Goal: Task Accomplishment & Management: Manage account settings

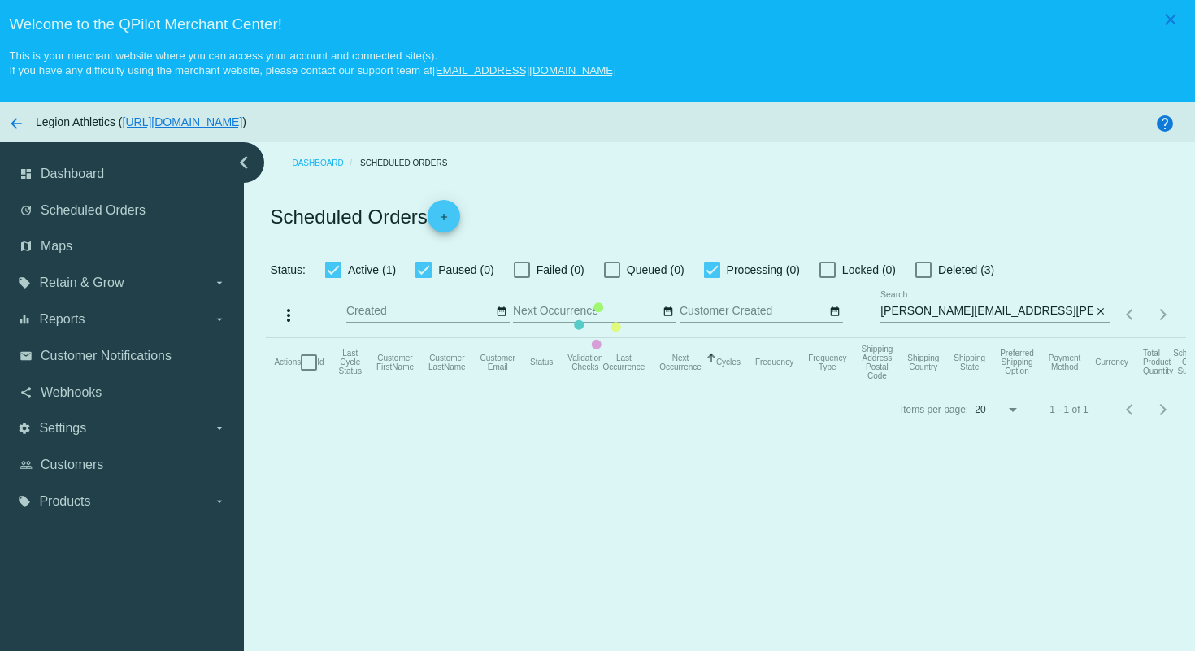
click at [892, 338] on mat-table "Actions Id Last Cycle Status Customer FirstName Customer LastName Customer Emai…" at bounding box center [726, 362] width 920 height 49
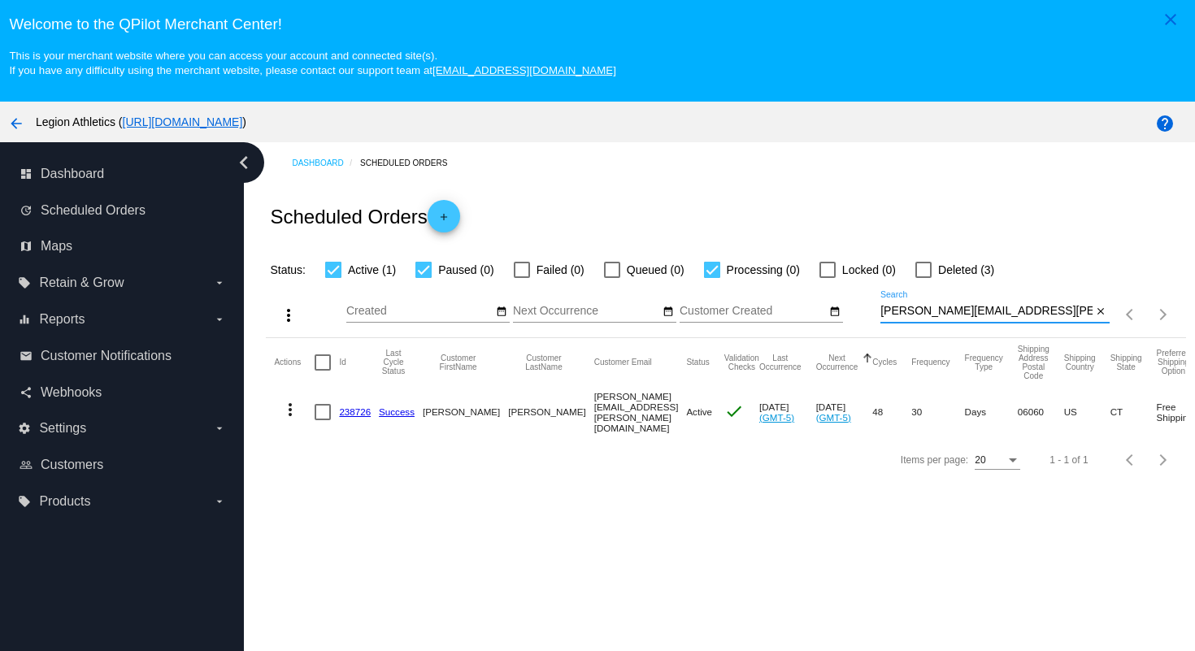
click at [1011, 314] on input "[PERSON_NAME][EMAIL_ADDRESS][PERSON_NAME][DOMAIN_NAME]" at bounding box center [987, 311] width 212 height 13
drag, startPoint x: 1011, startPoint y: 314, endPoint x: 984, endPoint y: 271, distance: 50.8
click at [984, 271] on app-dashboard-scheduled-orders "Scheduled Orders add Status: Active (1) Paused (0) Failed (0) Queued (0) Proces…" at bounding box center [726, 333] width 920 height 298
paste input "dangr.grrl"
type input "[EMAIL_ADDRESS][DOMAIN_NAME]"
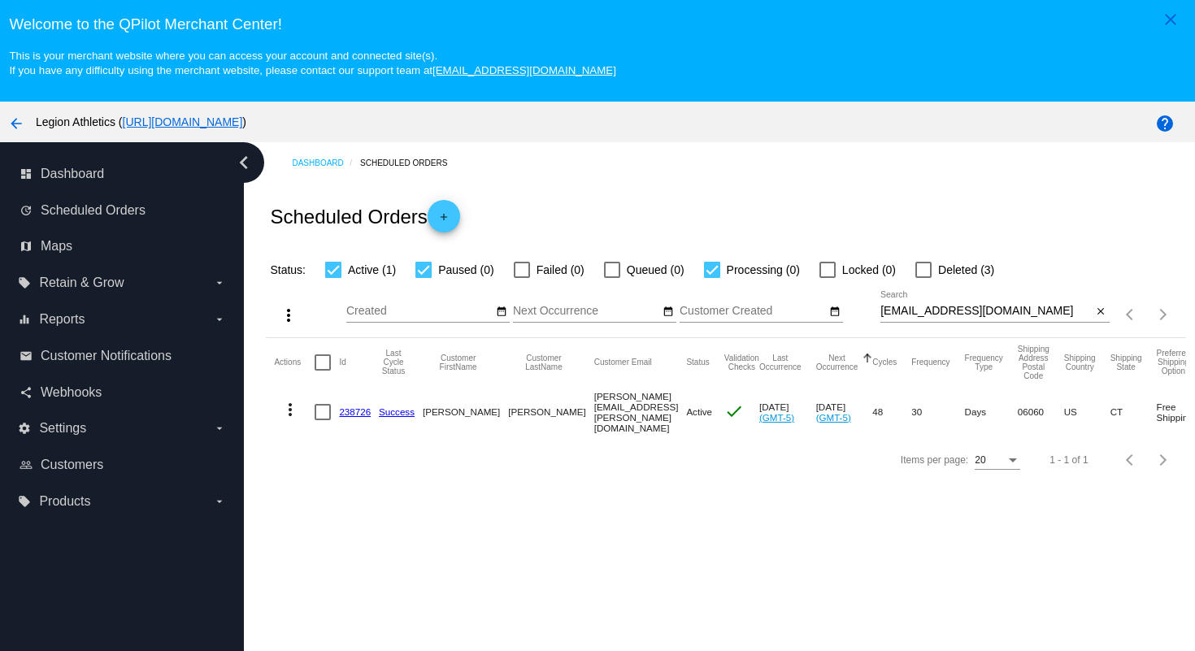
click at [971, 218] on div "Scheduled Orders add" at bounding box center [726, 216] width 920 height 65
click at [358, 416] on link "1013780" at bounding box center [357, 410] width 37 height 11
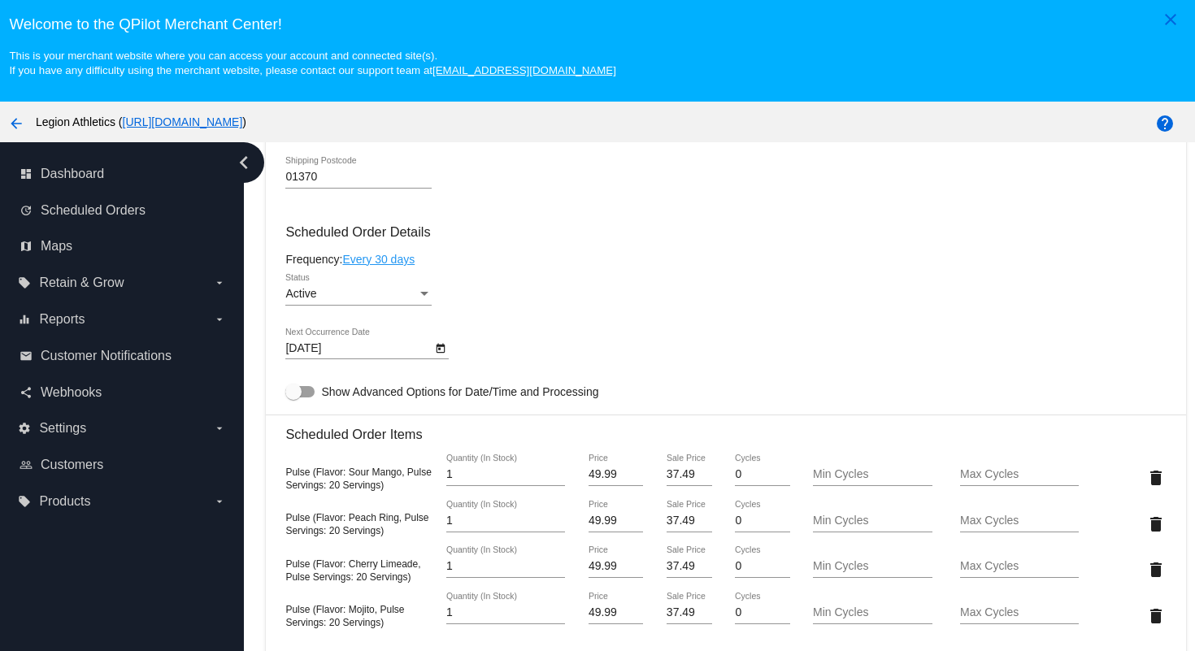
scroll to position [751, 0]
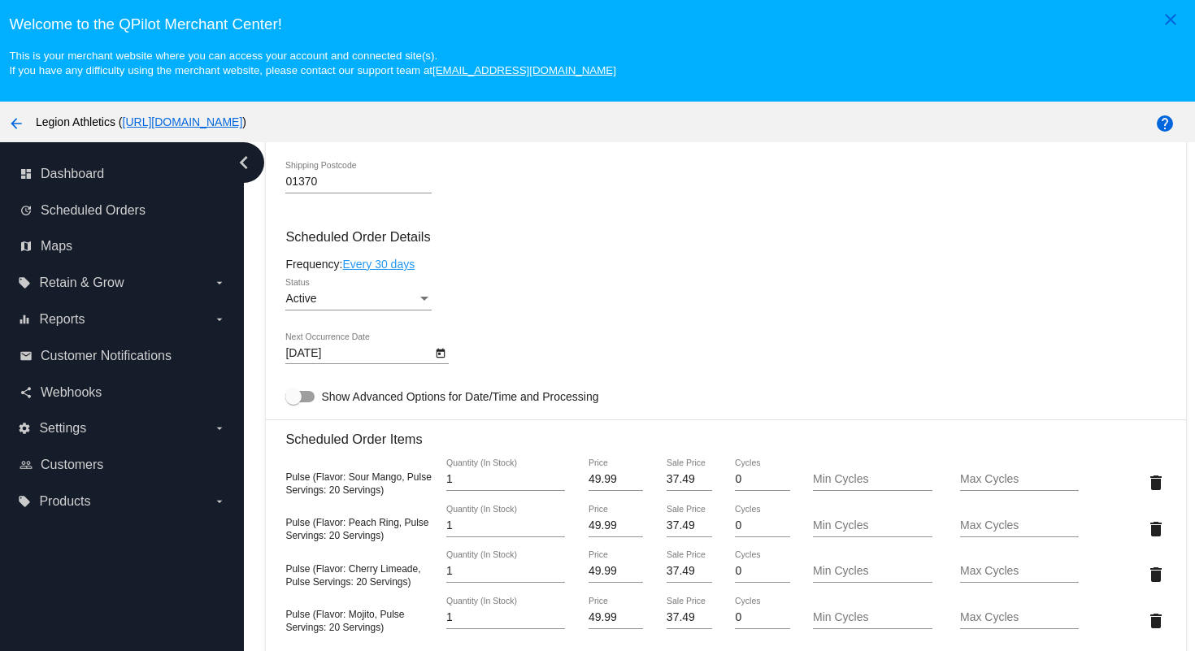
click at [391, 271] on link "Every 30 days" at bounding box center [378, 264] width 72 height 13
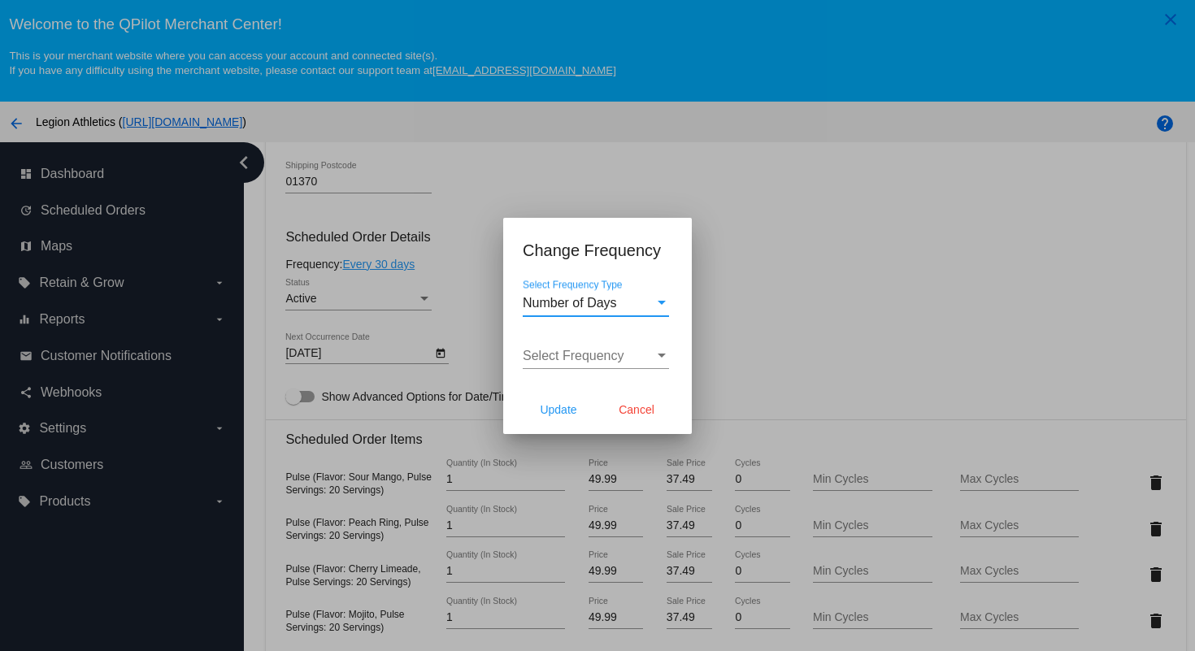
click at [616, 300] on span "Number of Days" at bounding box center [570, 303] width 94 height 14
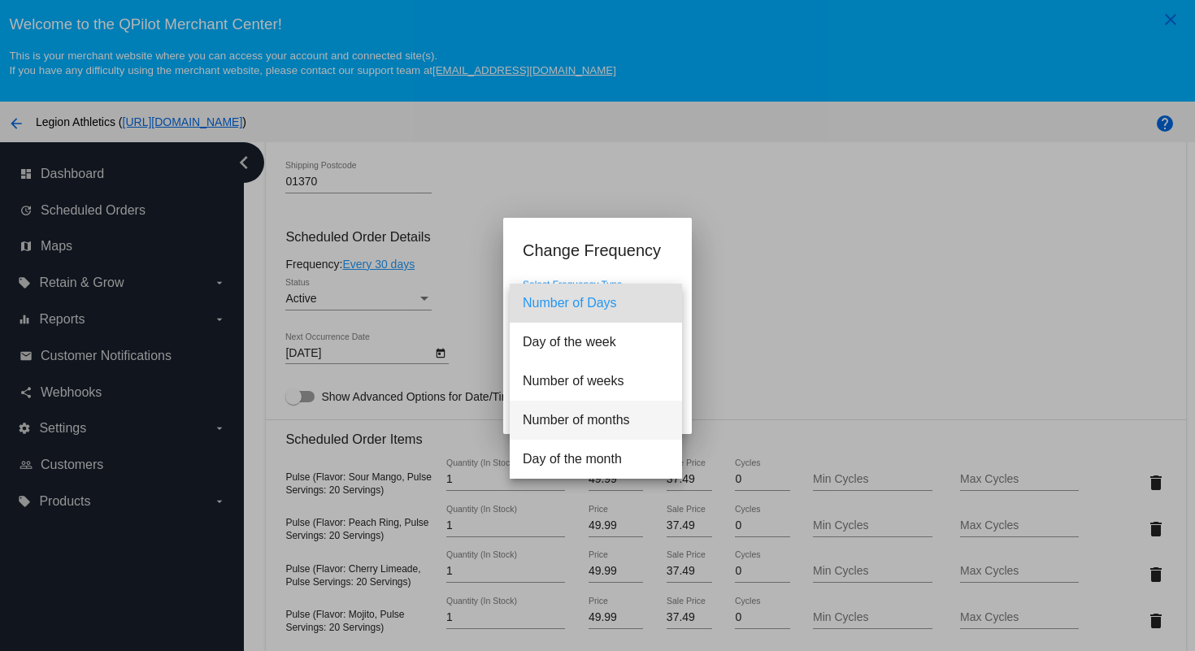
click at [595, 418] on span "Number of months" at bounding box center [596, 420] width 146 height 39
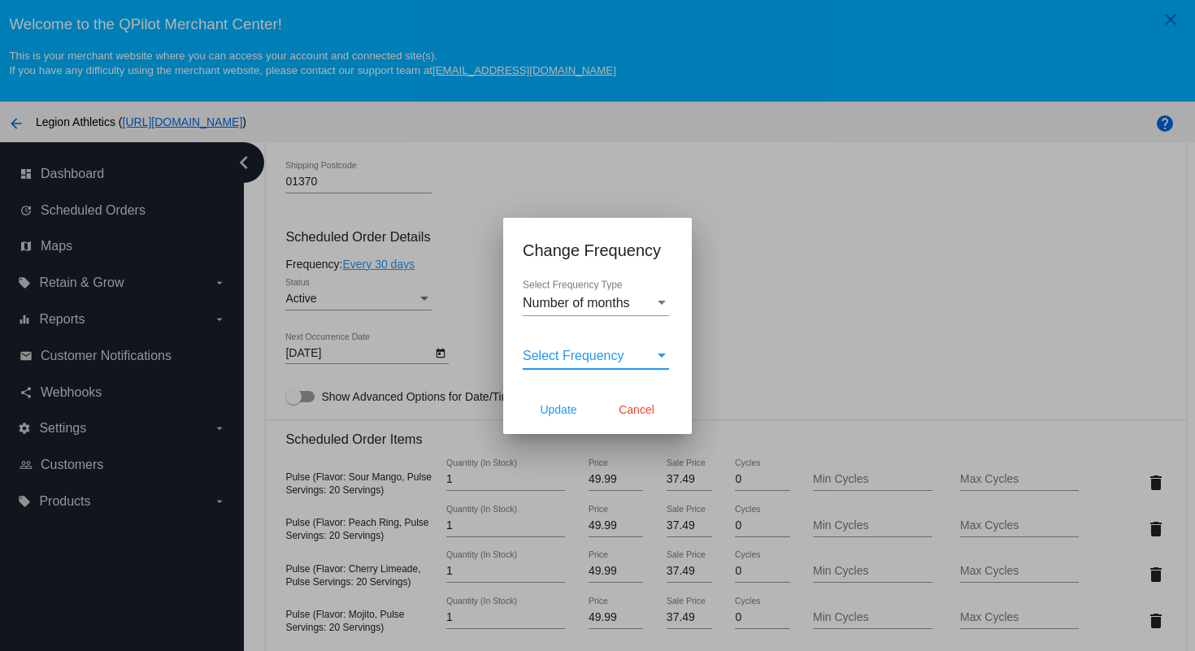
click at [612, 354] on span "Select Frequency" at bounding box center [574, 356] width 102 height 14
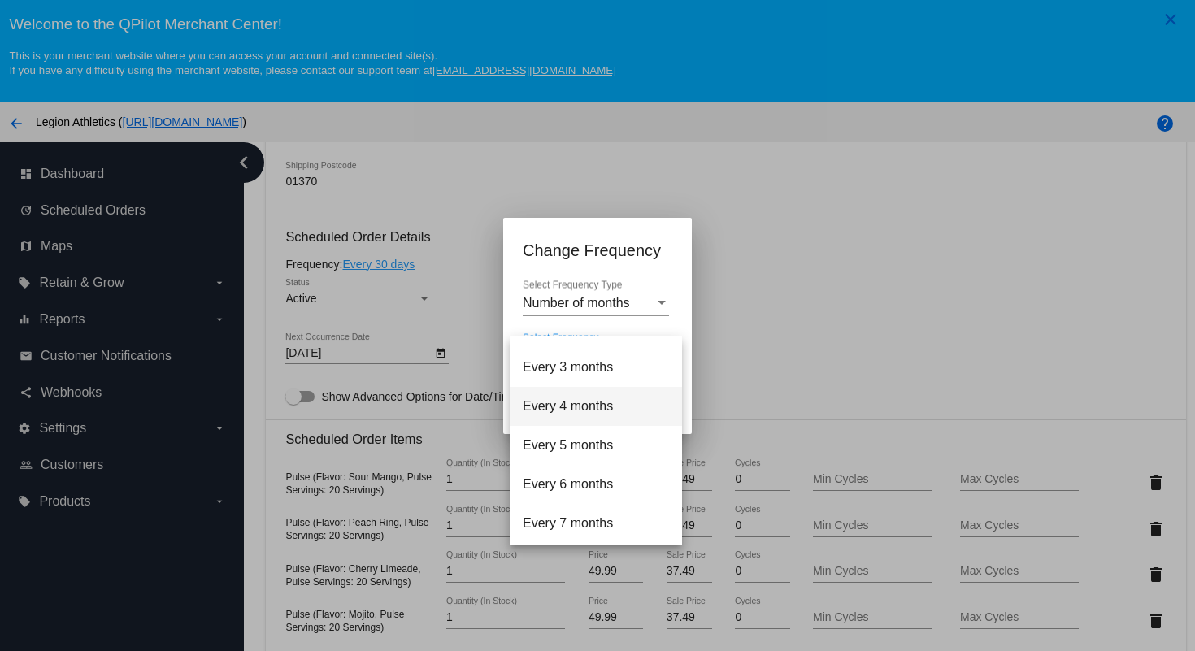
scroll to position [78, 0]
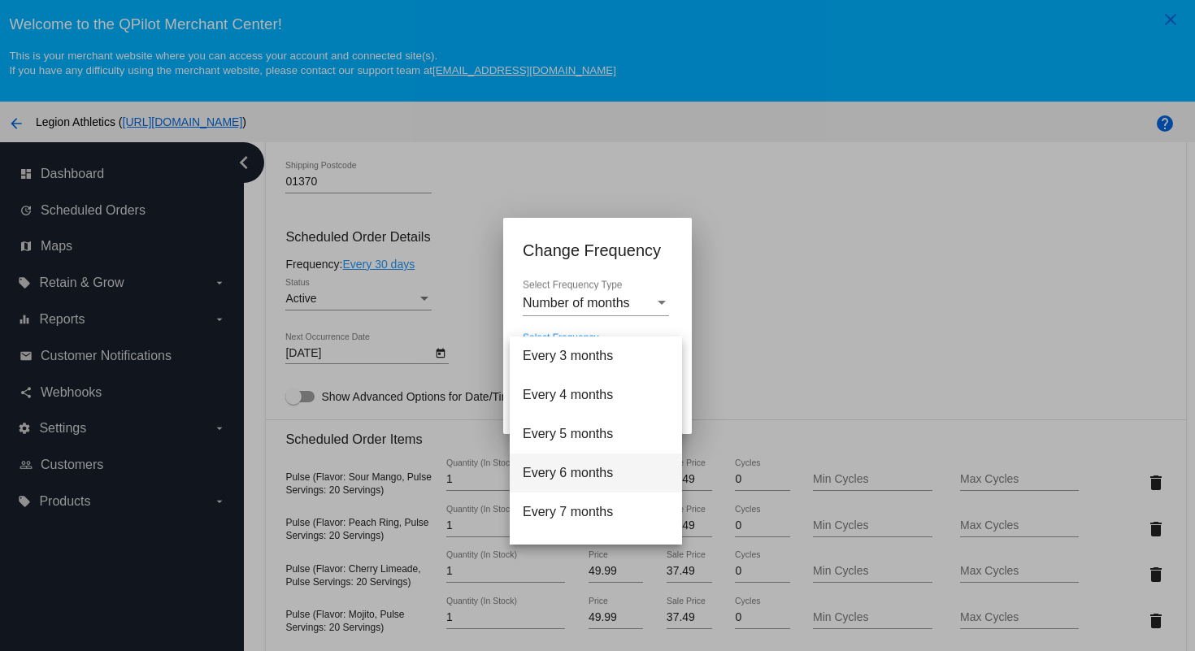
click at [585, 473] on span "Every 6 months" at bounding box center [596, 473] width 146 height 39
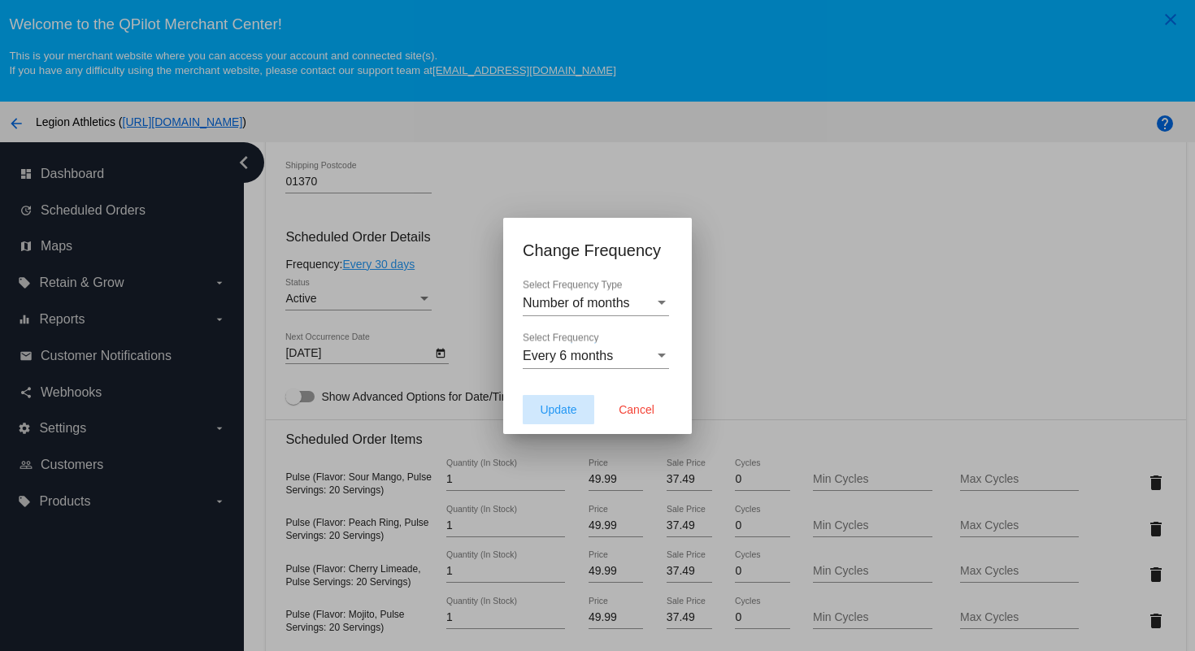
click at [568, 407] on span "Update" at bounding box center [558, 409] width 37 height 13
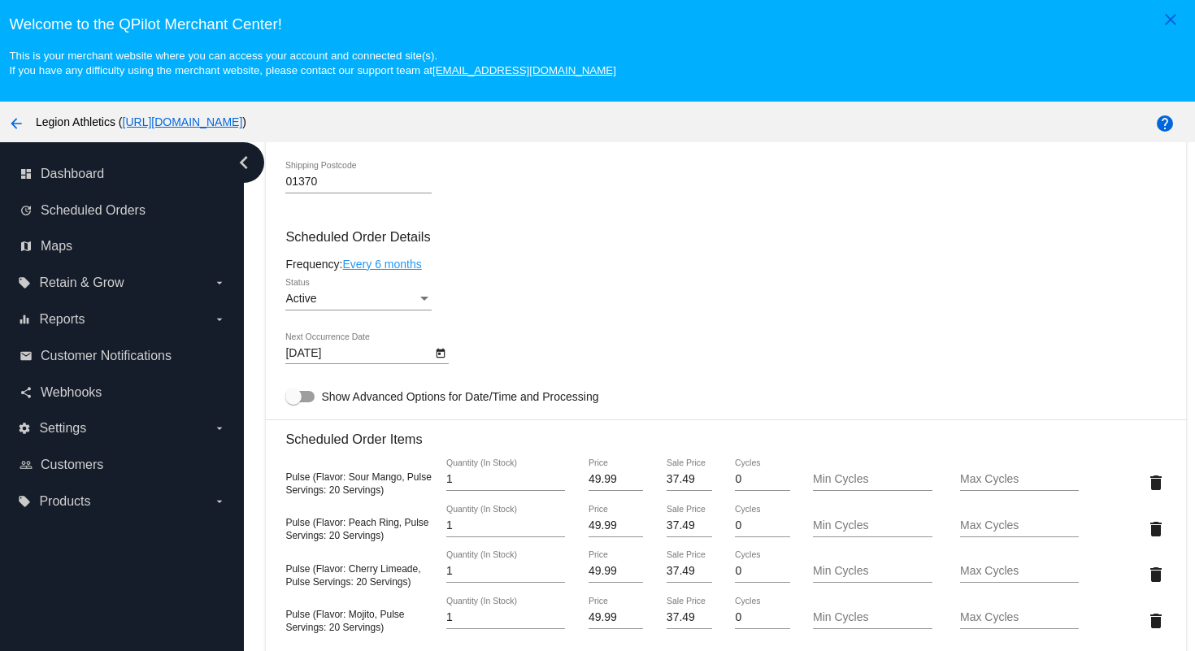
type input "[DATE]"
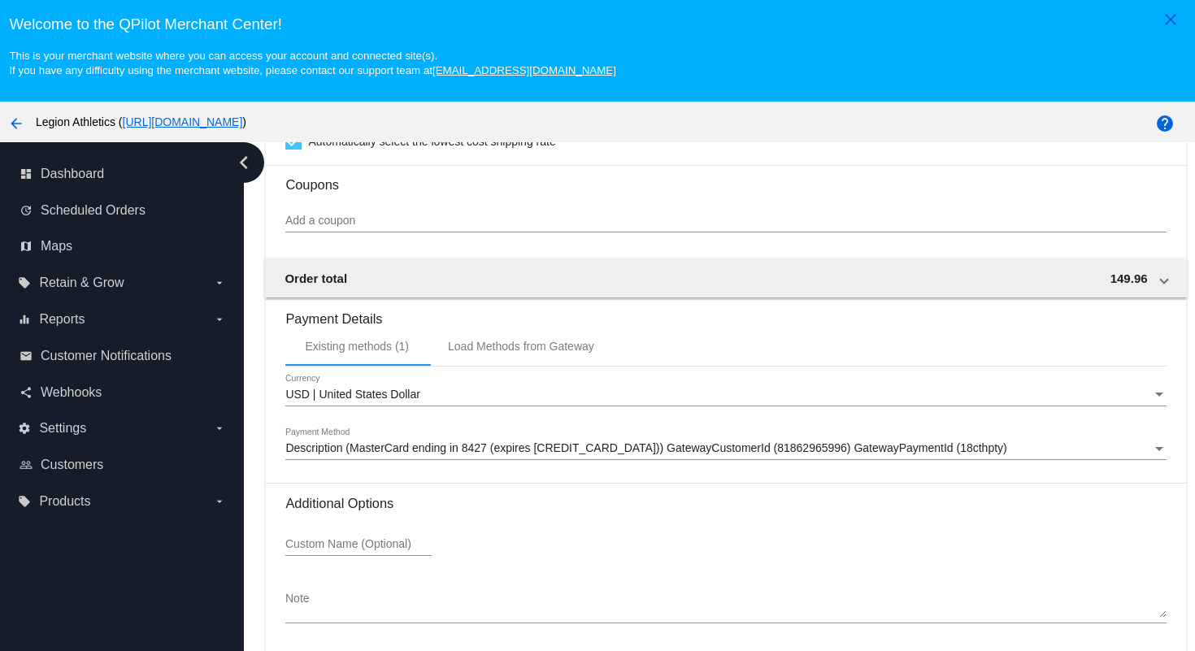
scroll to position [104, 0]
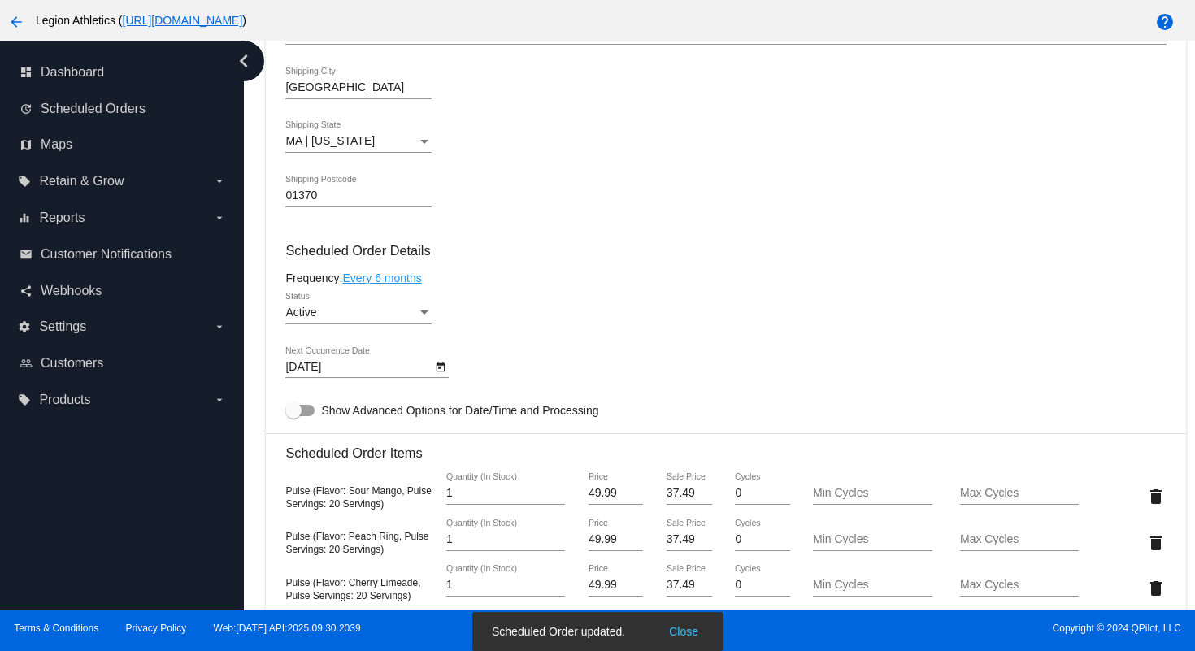
scroll to position [629, 0]
